Goal: Transaction & Acquisition: Book appointment/travel/reservation

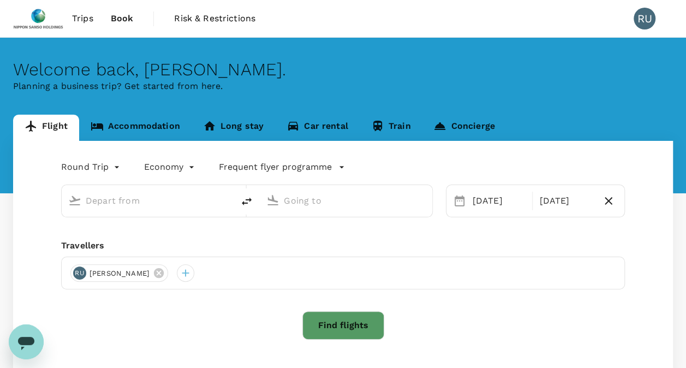
click at [109, 128] on link "Accommodation" at bounding box center [135, 128] width 112 height 26
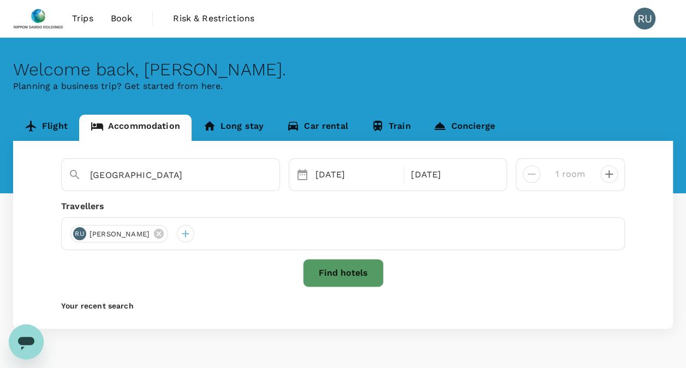
click at [127, 22] on span "Book" at bounding box center [122, 18] width 22 height 13
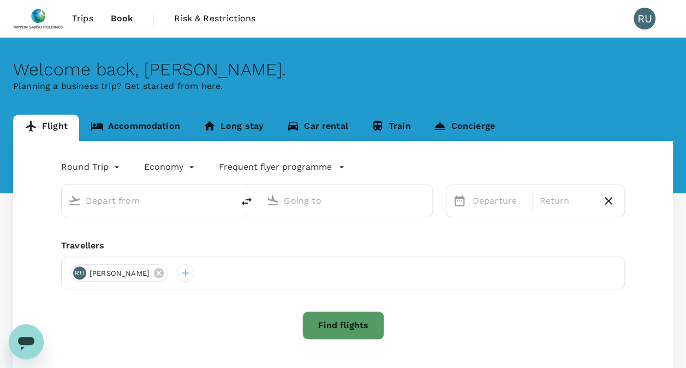
type input "Singapore Changi (SIN)"
type input "[PERSON_NAME] Intl (MNL)"
type input "Singapore Changi (SIN)"
type input "[PERSON_NAME] Intl (MNL)"
type input "Singapore Changi (SIN)"
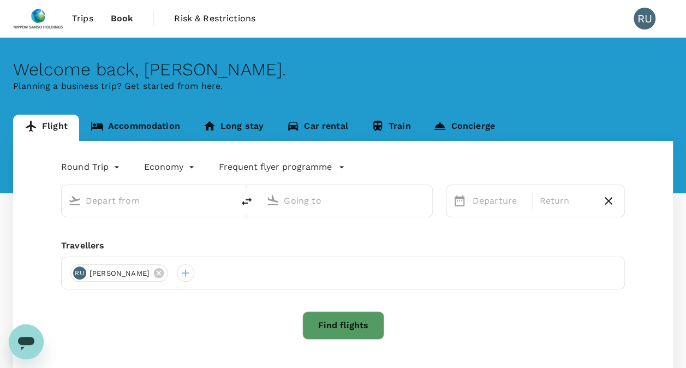
type input "[PERSON_NAME] Intl (MNL)"
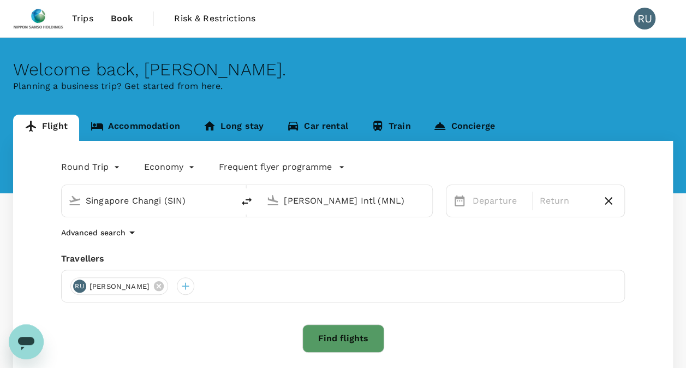
click at [525, 329] on div "Find flights" at bounding box center [342, 338] width 563 height 28
click at [143, 122] on link "Accommodation" at bounding box center [135, 128] width 112 height 26
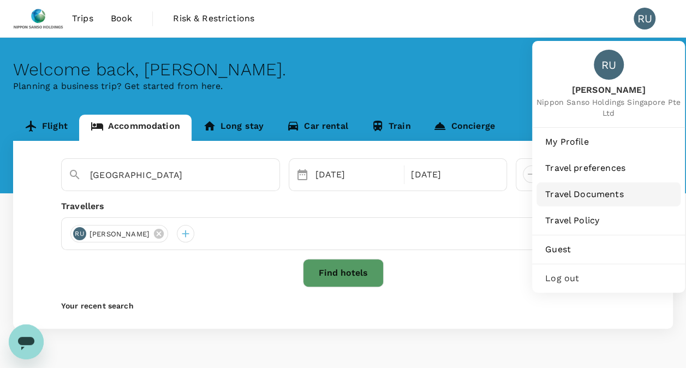
click at [593, 195] on span "Travel Documents" at bounding box center [608, 194] width 127 height 13
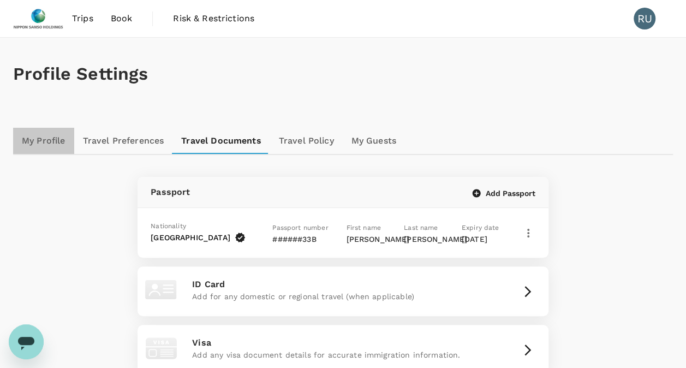
click at [24, 139] on link "My Profile" at bounding box center [43, 141] width 61 height 26
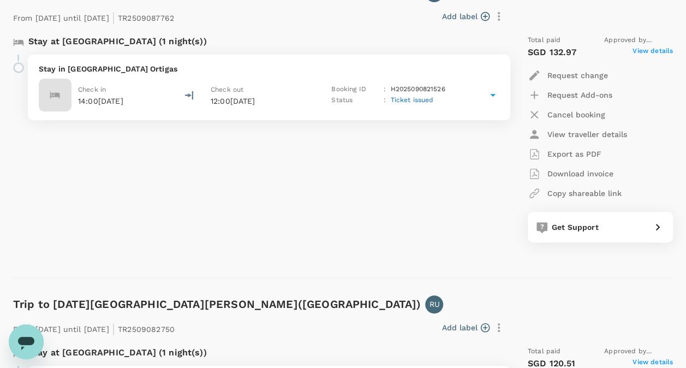
scroll to position [164, 0]
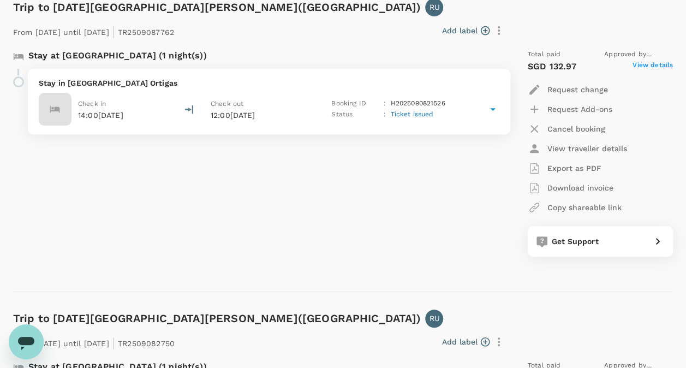
click at [652, 65] on span "View details" at bounding box center [652, 66] width 40 height 13
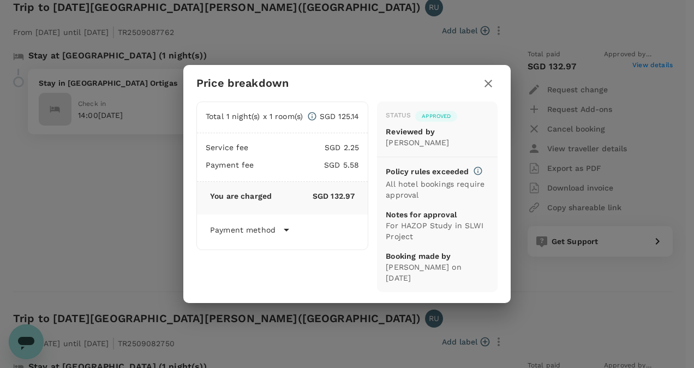
click at [283, 226] on icon at bounding box center [286, 229] width 13 height 13
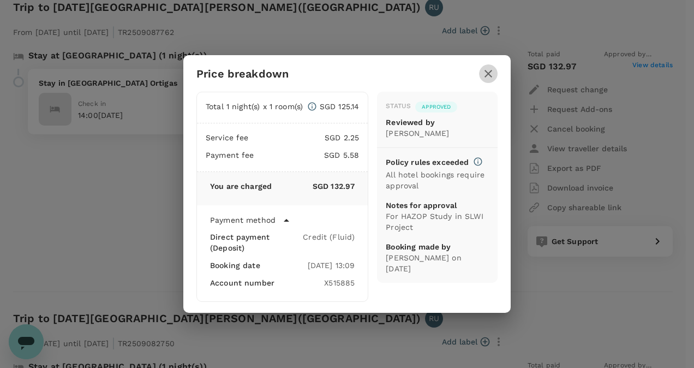
click at [485, 76] on icon "button" at bounding box center [488, 74] width 8 height 8
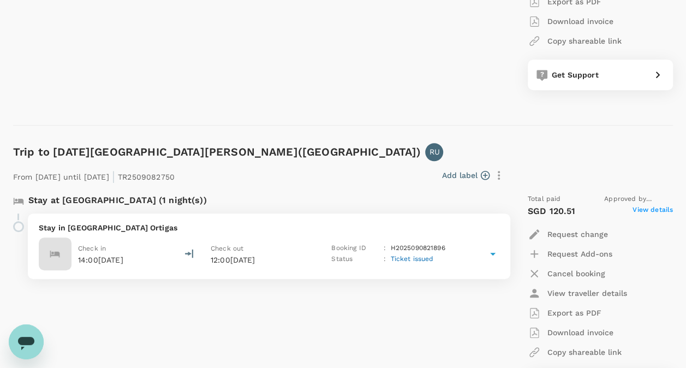
scroll to position [215, 0]
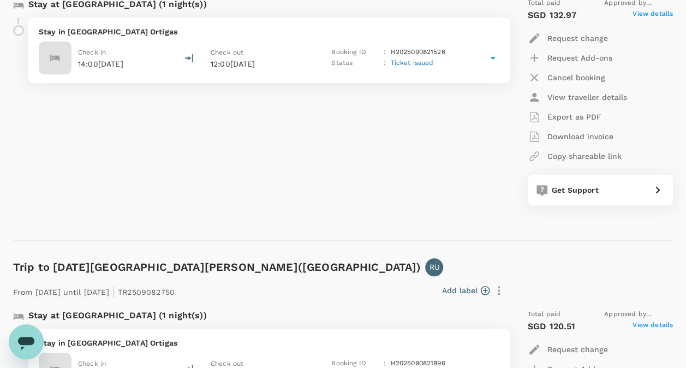
click at [456, 119] on div "Stay at [GEOGRAPHIC_DATA] (1 night(s)) Stay in [GEOGRAPHIC_DATA] Ortigas Check …" at bounding box center [254, 101] width 501 height 225
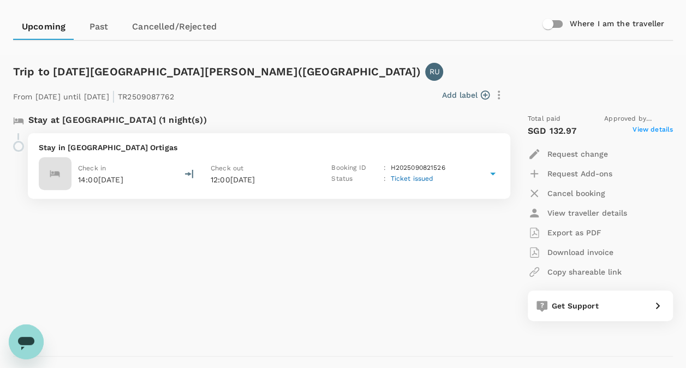
scroll to position [51, 0]
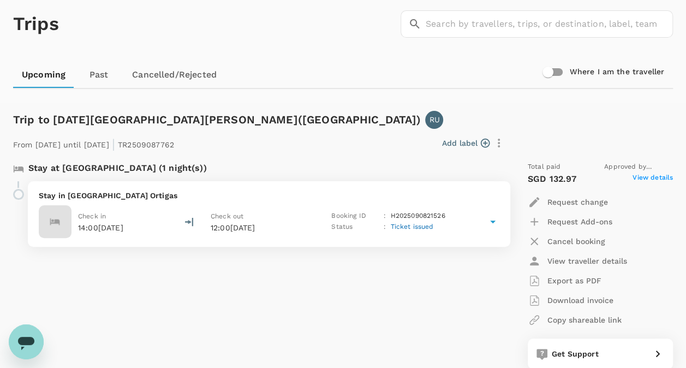
click at [495, 221] on icon at bounding box center [492, 221] width 13 height 13
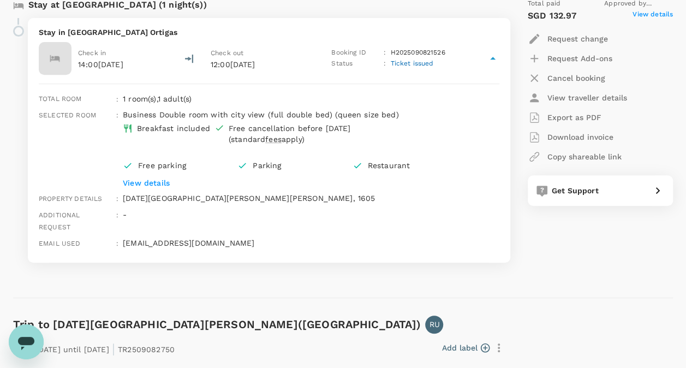
scroll to position [215, 0]
click at [140, 182] on p "View details" at bounding box center [295, 182] width 344 height 11
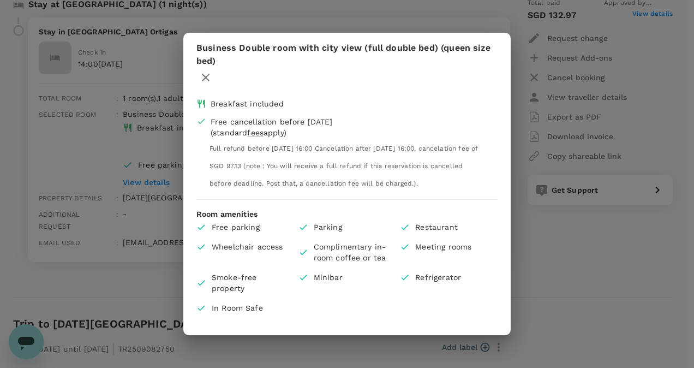
click at [208, 79] on icon "button" at bounding box center [205, 77] width 13 height 13
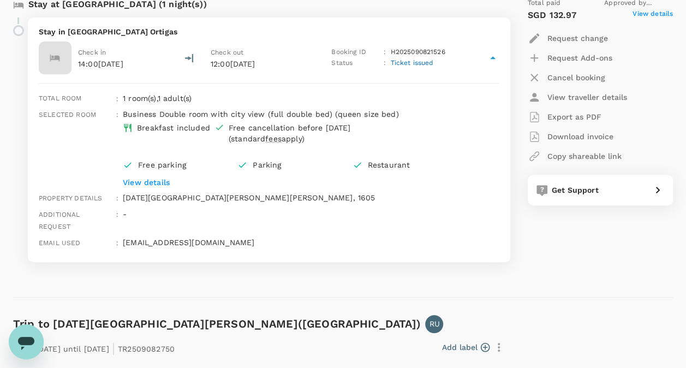
click at [579, 280] on div "Trip to San Miguel Avenue Corner(Pasig) RU From 11 Sep 2025 until 12 Sep 2025 |…" at bounding box center [338, 114] width 668 height 368
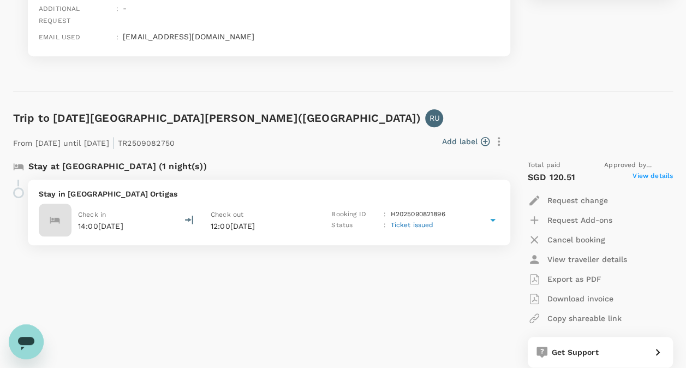
scroll to position [436, 0]
